Goal: Task Accomplishment & Management: Manage account settings

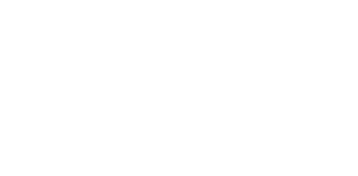
drag, startPoint x: 254, startPoint y: 13, endPoint x: 247, endPoint y: 11, distance: 6.7
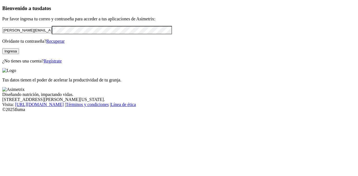
drag, startPoint x: 69, startPoint y: 42, endPoint x: 6, endPoint y: 40, distance: 63.2
click at [6, 40] on div "Bienvenido a tus datos Por favor ingresa tu correo y contraseña para acceder a …" at bounding box center [178, 34] width 353 height 58
paste input "ltapia@ecuaquimica.com.ec"
click at [2, 44] on div "Bienvenido a tus datos Por favor ingresa tu correo y contraseña para acceder a …" at bounding box center [178, 34] width 353 height 58
click at [19, 54] on button "Ingresa" at bounding box center [10, 51] width 17 height 6
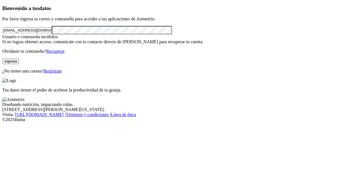
click at [2, 49] on div "Bienvenido a tus datos Por favor ingresa tu correo y contraseña para acceder a …" at bounding box center [178, 39] width 353 height 68
click input "submit" at bounding box center [0, 0] width 0 height 0
click at [2, 47] on div "Bienvenido a tus datos Por favor ingresa tu correo y contraseña para acceder a …" at bounding box center [178, 39] width 353 height 68
click at [16, 33] on input "ltapia@ecuaquimica.com.ec" at bounding box center [26, 30] width 49 height 6
drag, startPoint x: 15, startPoint y: 39, endPoint x: 0, endPoint y: 38, distance: 14.9
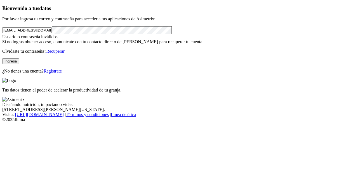
click at [2, 38] on div "Bienvenido a tus datos Por favor ingresa tu correo y contraseña para acceder a …" at bounding box center [178, 39] width 353 height 68
click at [30, 33] on input "ltapia@ecuaquimica.com.ec" at bounding box center [26, 30] width 49 height 6
click at [2, 47] on div "Bienvenido a tus datos Por favor ingresa tu correo y contraseña para acceder a …" at bounding box center [178, 39] width 353 height 68
click input "submit" at bounding box center [0, 0] width 0 height 0
drag, startPoint x: 51, startPoint y: 45, endPoint x: 26, endPoint y: 45, distance: 24.9
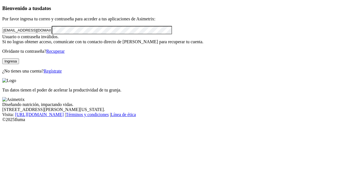
click at [26, 34] on form "ltapia@acuaquimica.com.ec" at bounding box center [178, 30] width 353 height 8
click at [6, 49] on div "Bienvenido a tus datos Por favor ingresa tu correo y contraseña para acceder a …" at bounding box center [178, 39] width 353 height 68
click at [31, 33] on input "ltapia@acuaquimica.com.ec" at bounding box center [26, 30] width 49 height 6
type input "ltapia@ecuaquimica.com.ec"
click at [2, 45] on div "Bienvenido a tus datos Por favor ingresa tu correo y contraseña para acceder a …" at bounding box center [178, 39] width 353 height 68
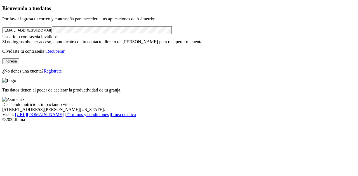
click at [19, 64] on button "Ingresa" at bounding box center [10, 61] width 17 height 6
click at [2, 49] on div "Bienvenido a tus datos Por favor ingresa tu correo y contraseña para acceder a …" at bounding box center [178, 39] width 353 height 68
click input "submit" at bounding box center [0, 0] width 0 height 0
click at [2, 49] on div "Bienvenido a tus datos Por favor ingresa tu correo y contraseña para acceder a …" at bounding box center [178, 39] width 353 height 68
drag, startPoint x: 76, startPoint y: 98, endPoint x: 69, endPoint y: 96, distance: 7.5
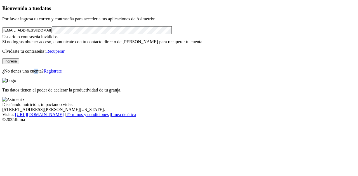
click at [70, 74] on div "Bienvenido a tus datos Por favor ingresa tu correo y contraseña para acceder a …" at bounding box center [178, 39] width 353 height 68
click at [19, 64] on button "Ingresa" at bounding box center [10, 61] width 17 height 6
drag, startPoint x: 94, startPoint y: 40, endPoint x: 0, endPoint y: 40, distance: 94.1
click at [2, 40] on div "Bienvenido a tus datos Por favor ingresa tu correo y contraseña para acceder a …" at bounding box center [178, 39] width 353 height 68
drag, startPoint x: 113, startPoint y: 108, endPoint x: 97, endPoint y: 94, distance: 20.8
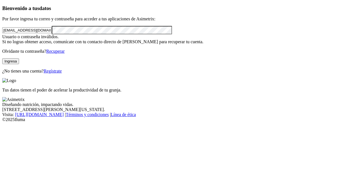
click at [110, 74] on div "Bienvenido a tus datos Por favor ingresa tu correo y contraseña para acceder a …" at bounding box center [178, 39] width 353 height 68
click at [44, 33] on input "ltapia@ecuaquimica.com.ec" at bounding box center [26, 30] width 49 height 6
drag, startPoint x: 44, startPoint y: 37, endPoint x: 25, endPoint y: 4, distance: 37.2
click at [44, 34] on div "ltapia@ecuaquimica.com.ec" at bounding box center [178, 30] width 353 height 8
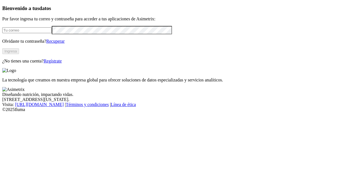
type input "paula.duque@asimetrix.co"
click at [19, 54] on button "Ingresa" at bounding box center [10, 51] width 17 height 6
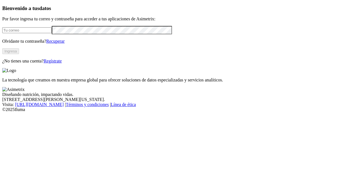
type input "[PERSON_NAME][EMAIL_ADDRESS][PERSON_NAME][DOMAIN_NAME]"
click at [62, 63] on link "Regístrate" at bounding box center [53, 61] width 18 height 5
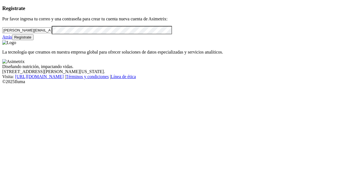
drag, startPoint x: 72, startPoint y: 37, endPoint x: 0, endPoint y: 36, distance: 71.5
click at [2, 36] on div "Registrate Por favor ingresa tu correo y una contraseña para crear tu cuenta nu…" at bounding box center [178, 22] width 353 height 35
paste input "coordinador.comercial@songalsa.com"
type input "coordinador.comercial@songalsa.com"
click at [2, 40] on div "Registrate Por favor ingresa tu correo y una contraseña para crear tu cuenta nu…" at bounding box center [178, 22] width 353 height 35
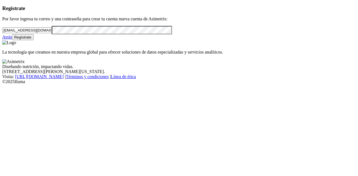
click at [3, 40] on div "Registrate Por favor ingresa tu correo y una contraseña para crear tu cuenta nu…" at bounding box center [178, 22] width 353 height 35
click at [34, 40] on button "Regístrate" at bounding box center [23, 37] width 22 height 6
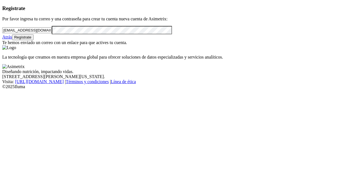
click at [12, 39] on link "Atrás" at bounding box center [7, 37] width 10 height 5
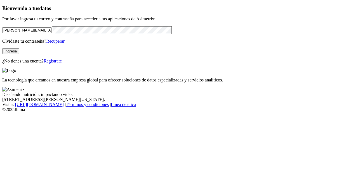
drag, startPoint x: 69, startPoint y: 40, endPoint x: 0, endPoint y: 37, distance: 69.3
click at [2, 37] on div "Bienvenido a tus datos Por favor ingresa tu correo y contraseña para acceder a …" at bounding box center [178, 34] width 353 height 58
paste input "Songalsa123"
type input "Songalsa123"
click at [28, 33] on input "Songalsa123" at bounding box center [26, 30] width 49 height 6
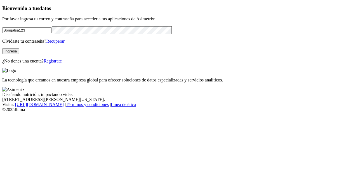
click at [28, 33] on input "Songalsa123" at bounding box center [26, 30] width 49 height 6
click at [52, 33] on input "email" at bounding box center [26, 30] width 49 height 6
paste input "coordinador.comercial@songalsa.com"
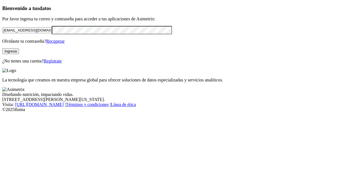
type input "coordinador.comercial@songalsa.com"
click at [19, 54] on button "Ingresa" at bounding box center [10, 51] width 17 height 6
